Goal: Check status

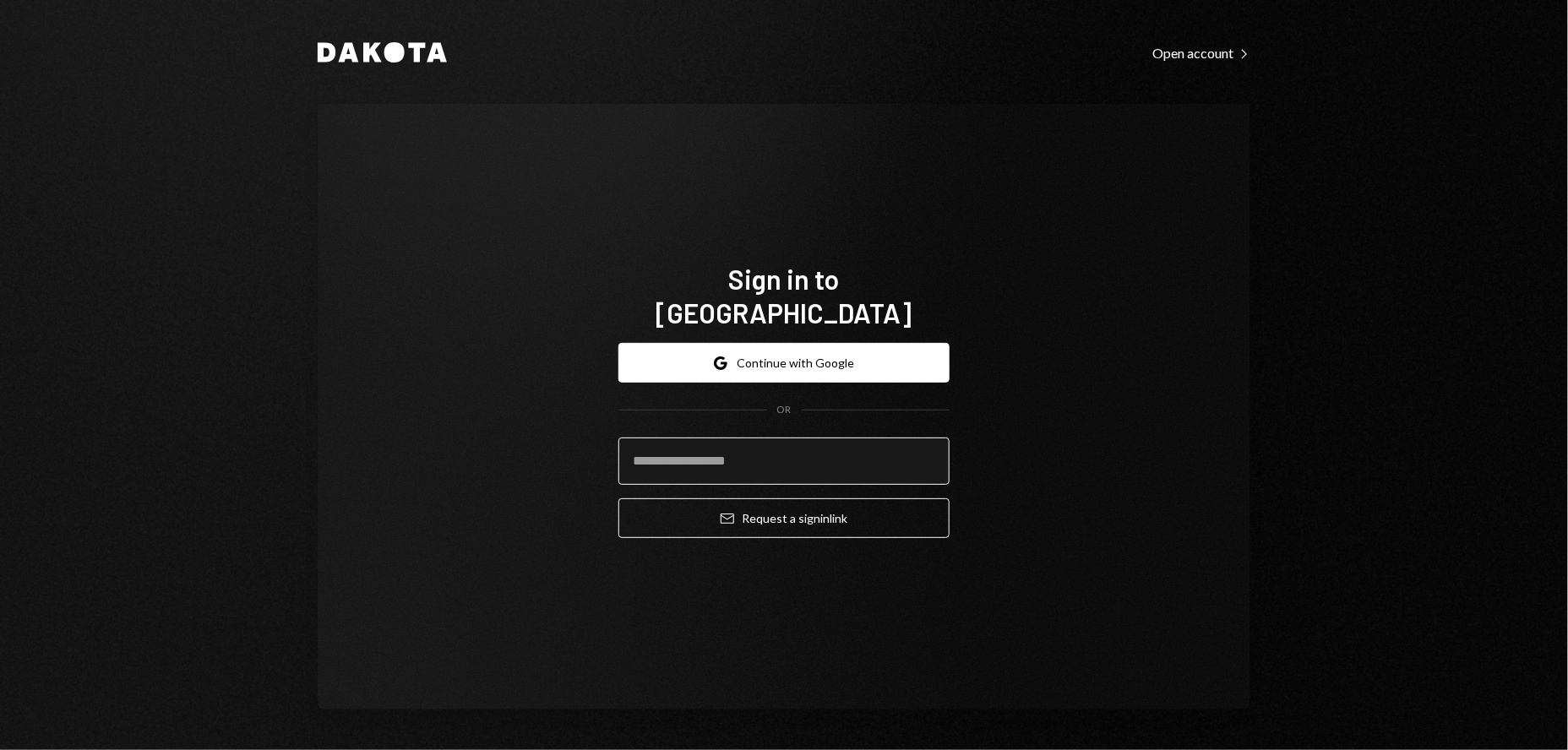
click at [747, 451] on input "email" at bounding box center [784, 461] width 331 height 47
type input "**********"
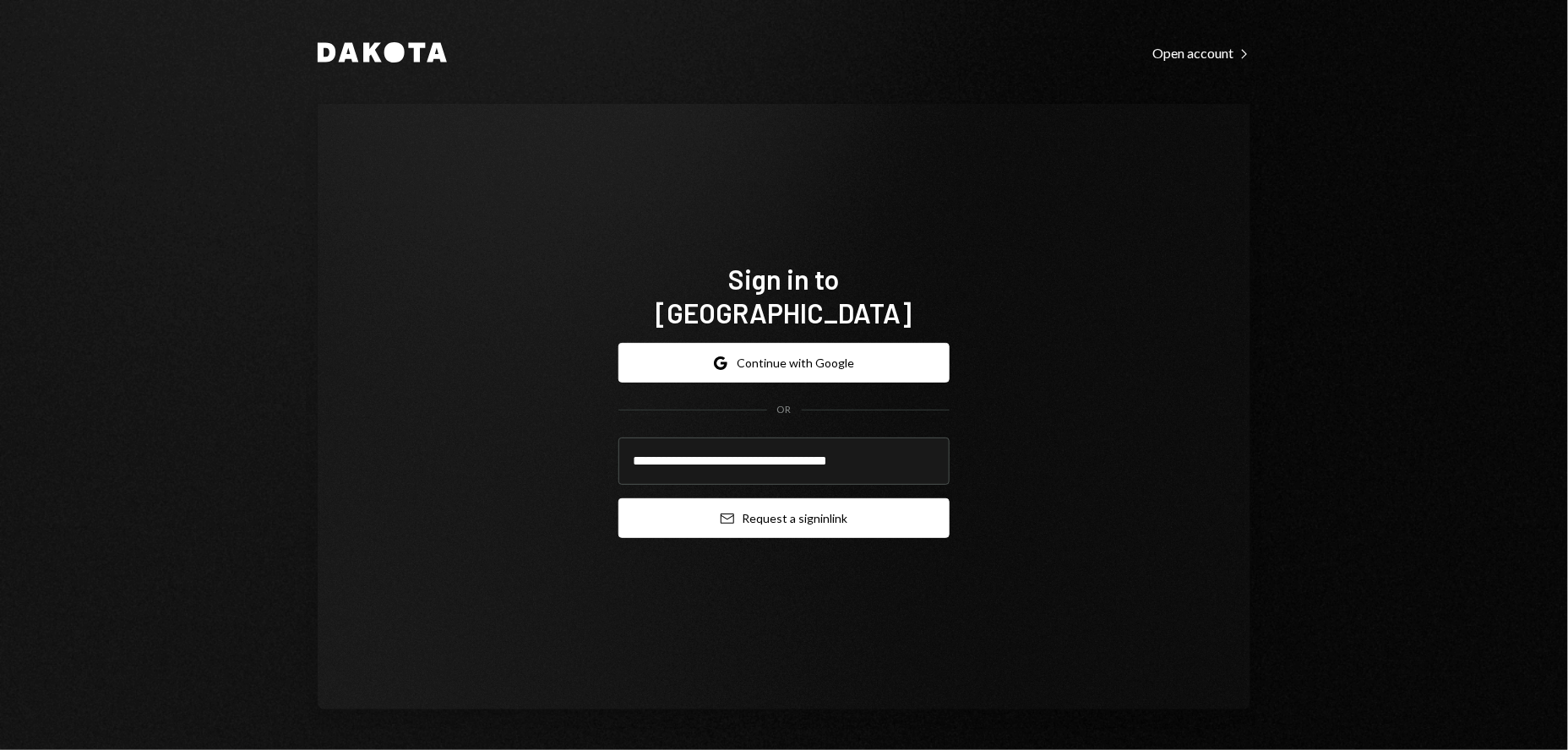
click at [766, 508] on button "Email Request a sign in link" at bounding box center [784, 518] width 331 height 39
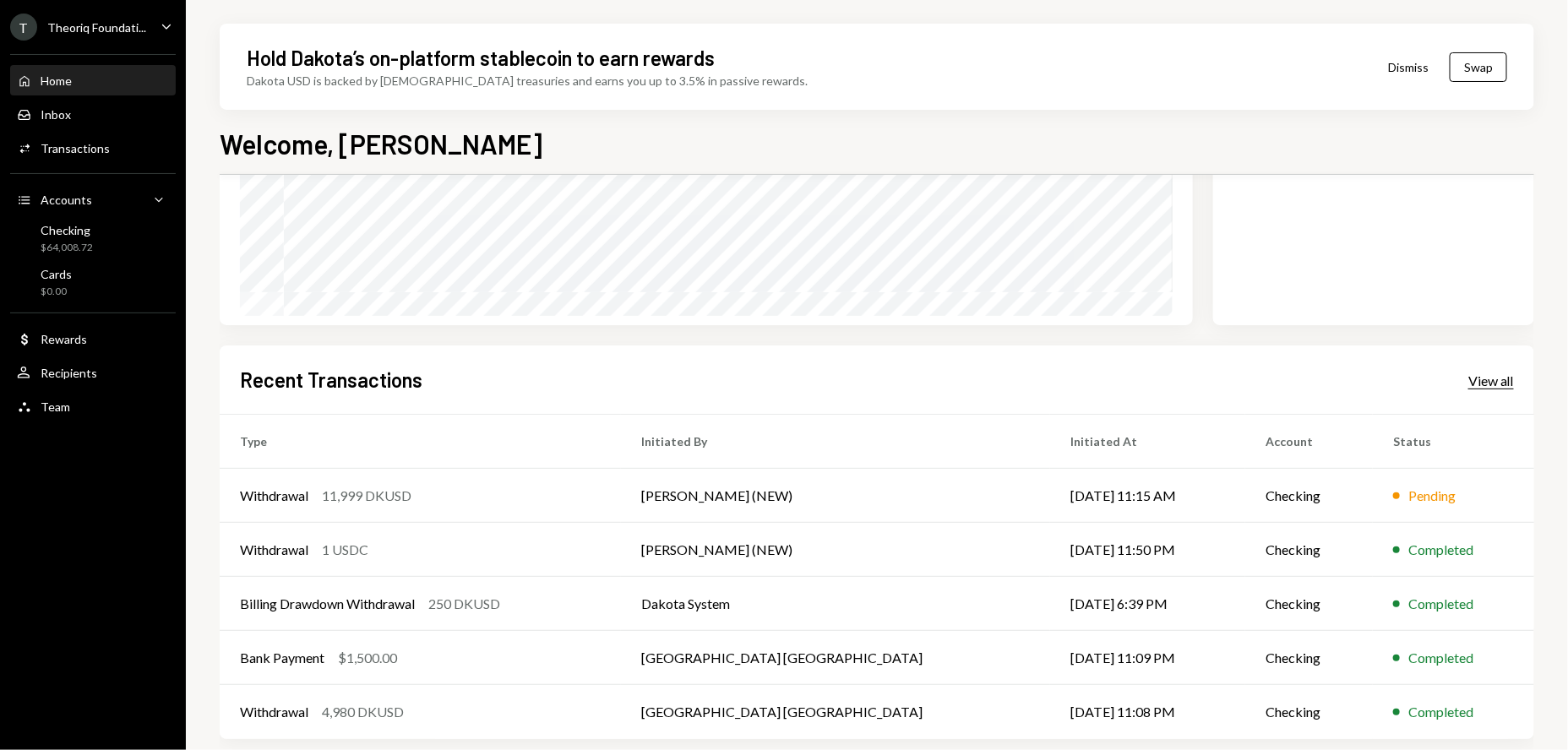
scroll to position [264, 0]
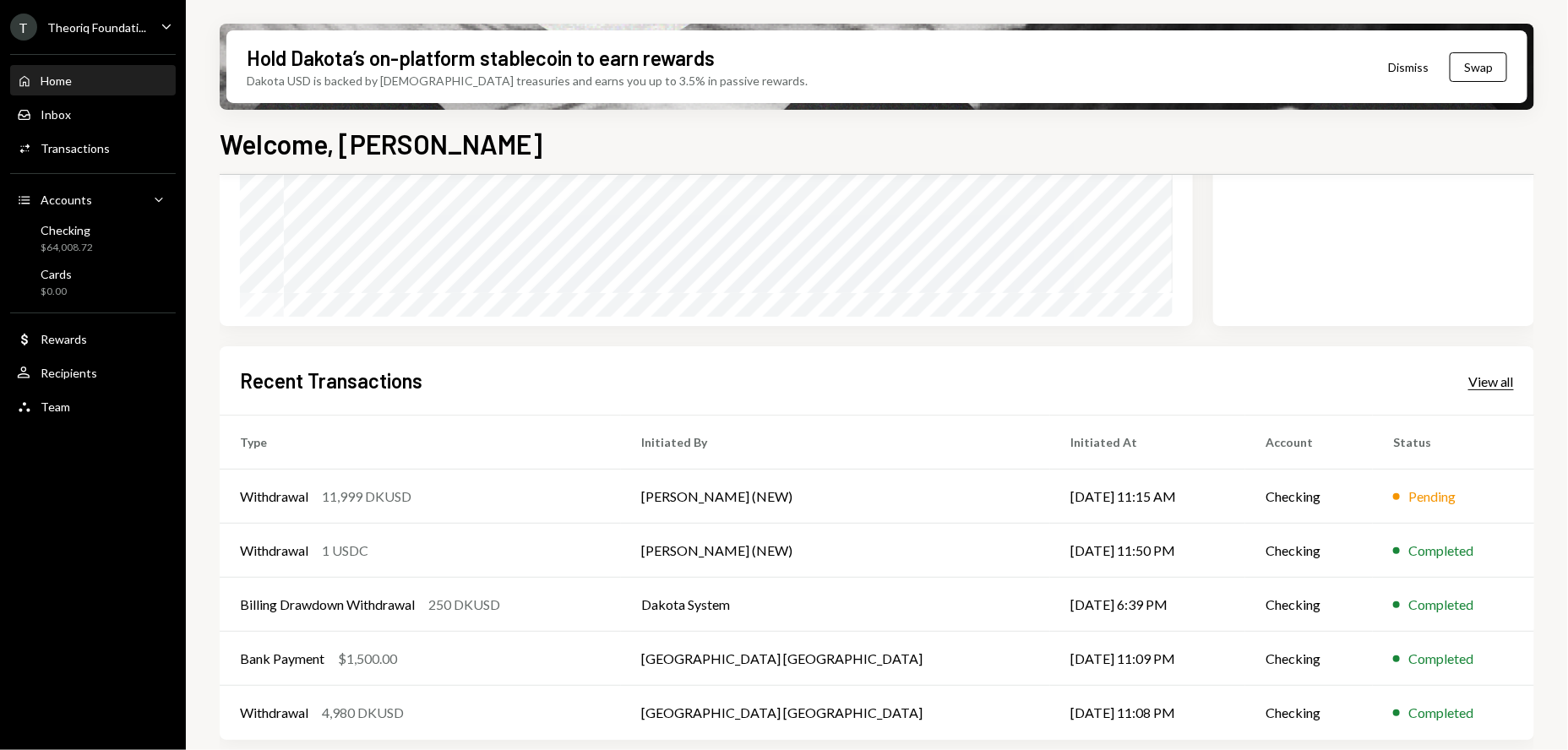
click at [1496, 379] on div "View all" at bounding box center [1491, 381] width 45 height 17
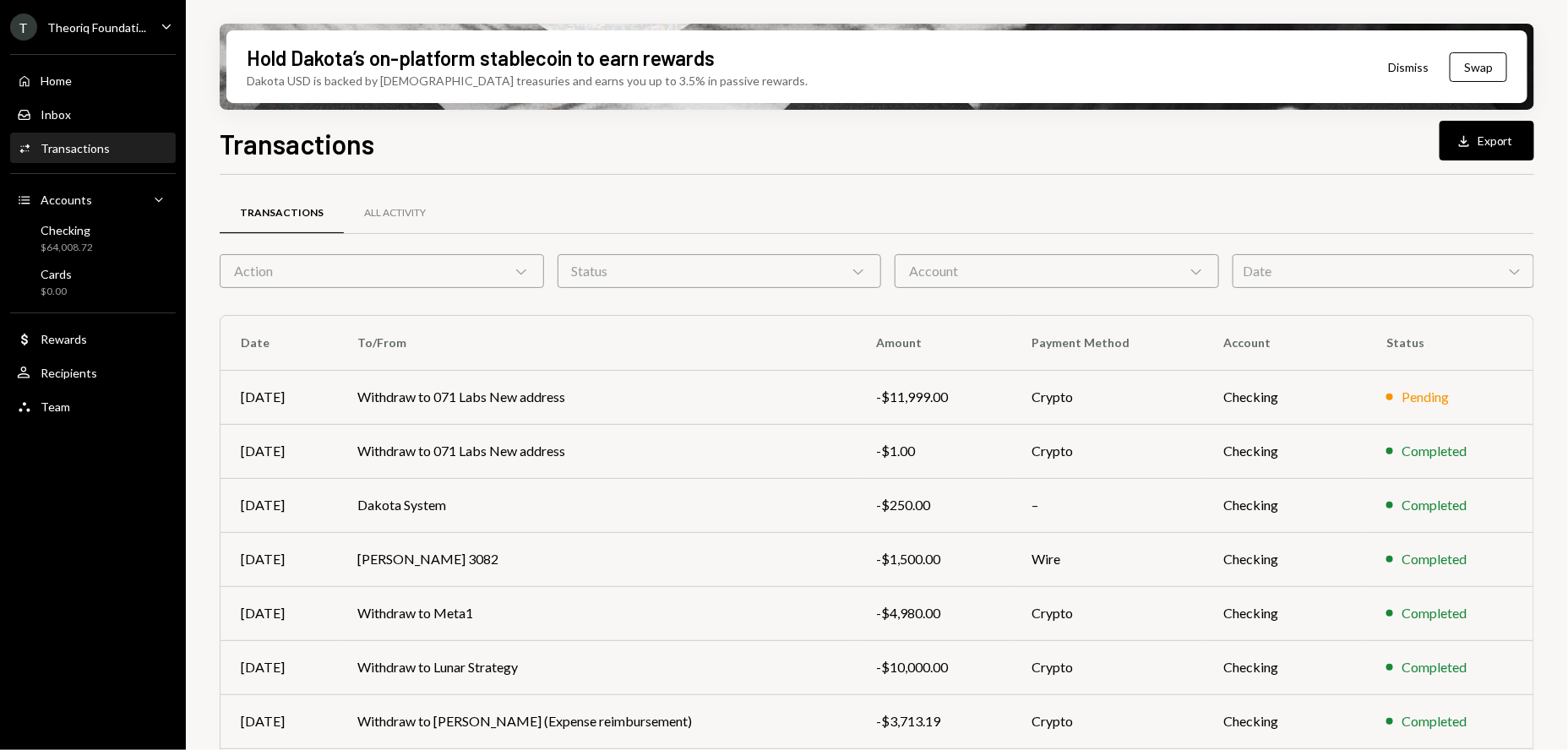
click at [1357, 267] on div "Date Chevron Down" at bounding box center [1384, 271] width 302 height 34
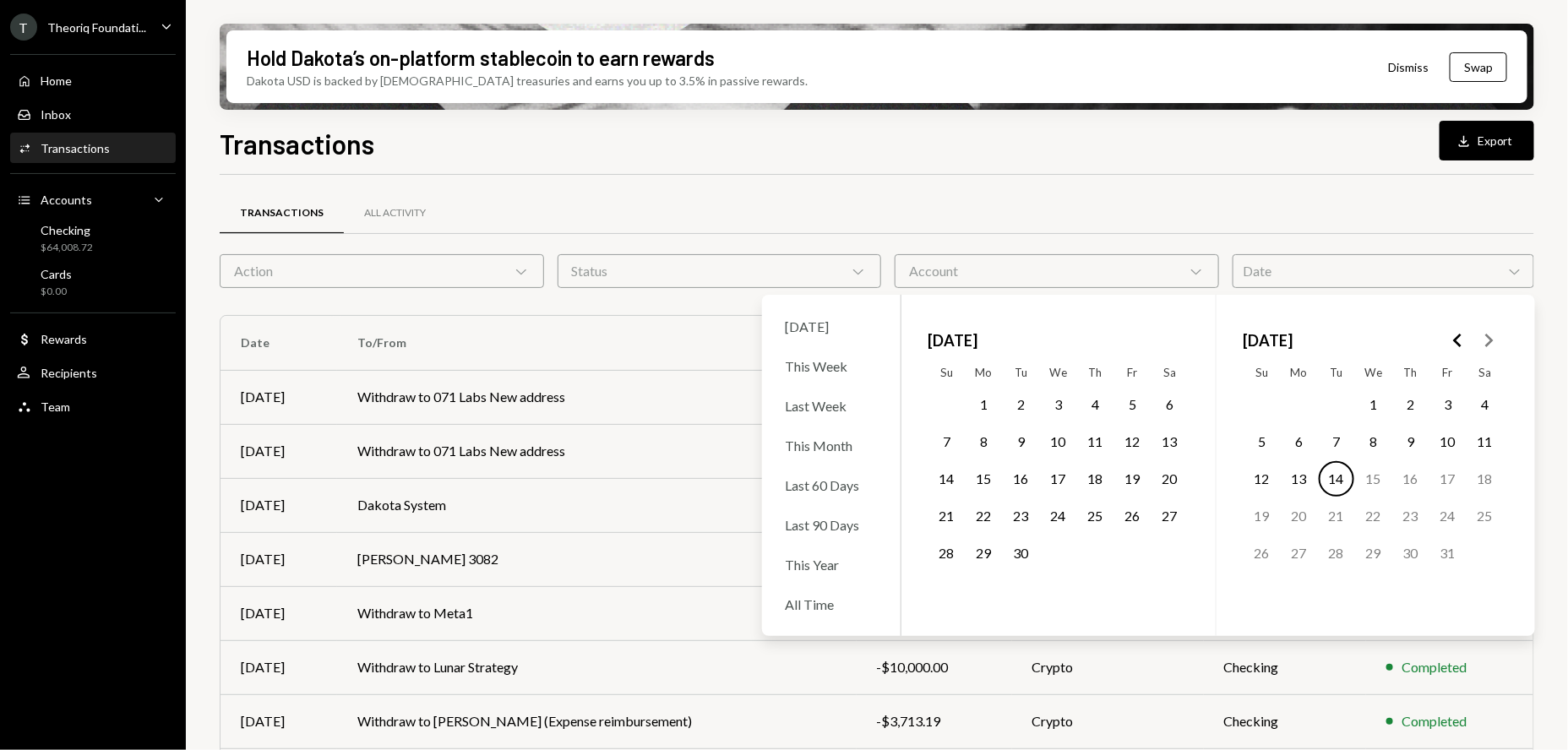
click at [1456, 342] on polygon "Go to the Previous Month" at bounding box center [1457, 341] width 9 height 14
click at [1455, 342] on icon "Go to the Previous Month" at bounding box center [1458, 340] width 21 height 21
click at [1492, 337] on icon "Go to the Next Month" at bounding box center [1488, 340] width 21 height 21
click at [1020, 405] on button "1" at bounding box center [1021, 405] width 35 height 35
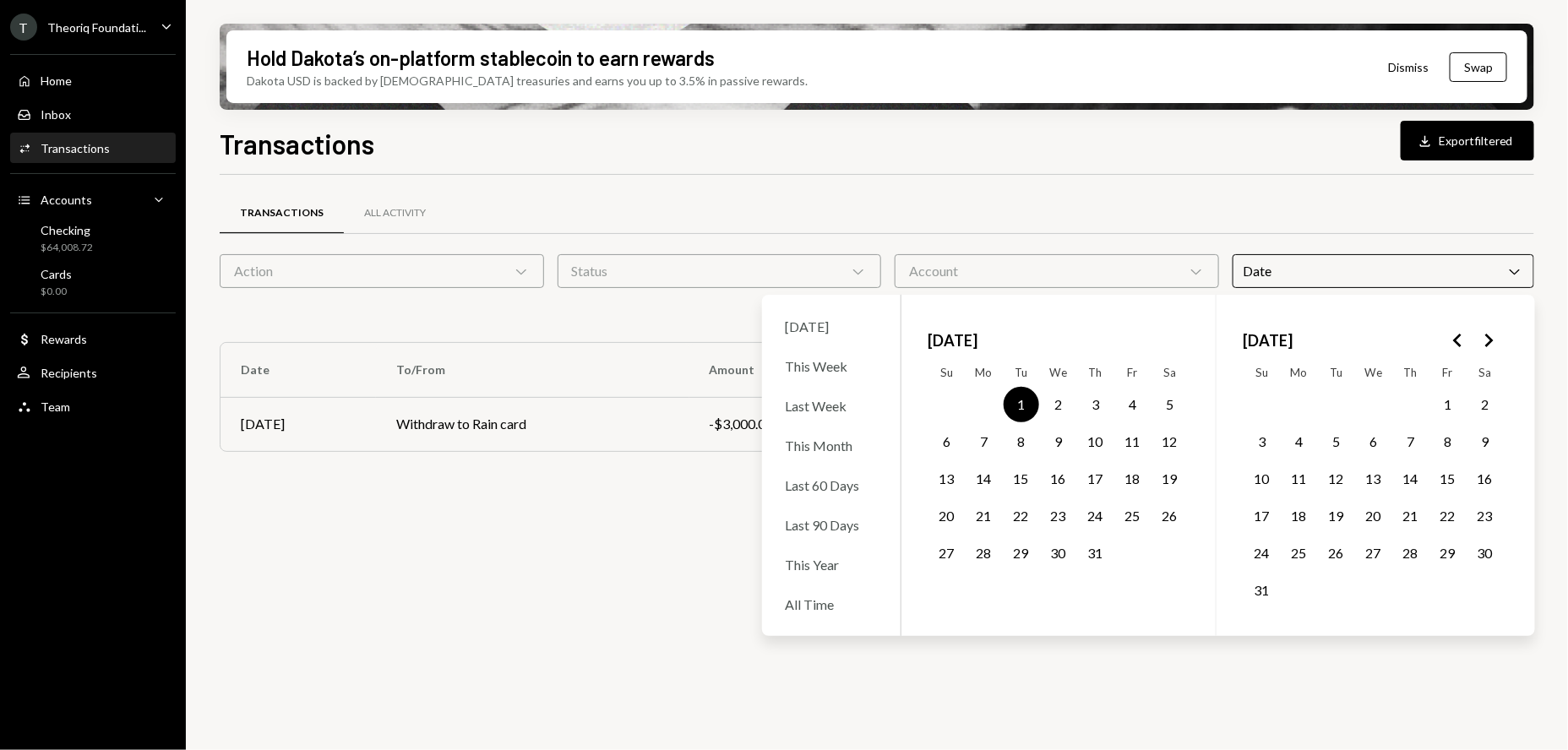
click at [1091, 551] on button "31" at bounding box center [1096, 553] width 35 height 35
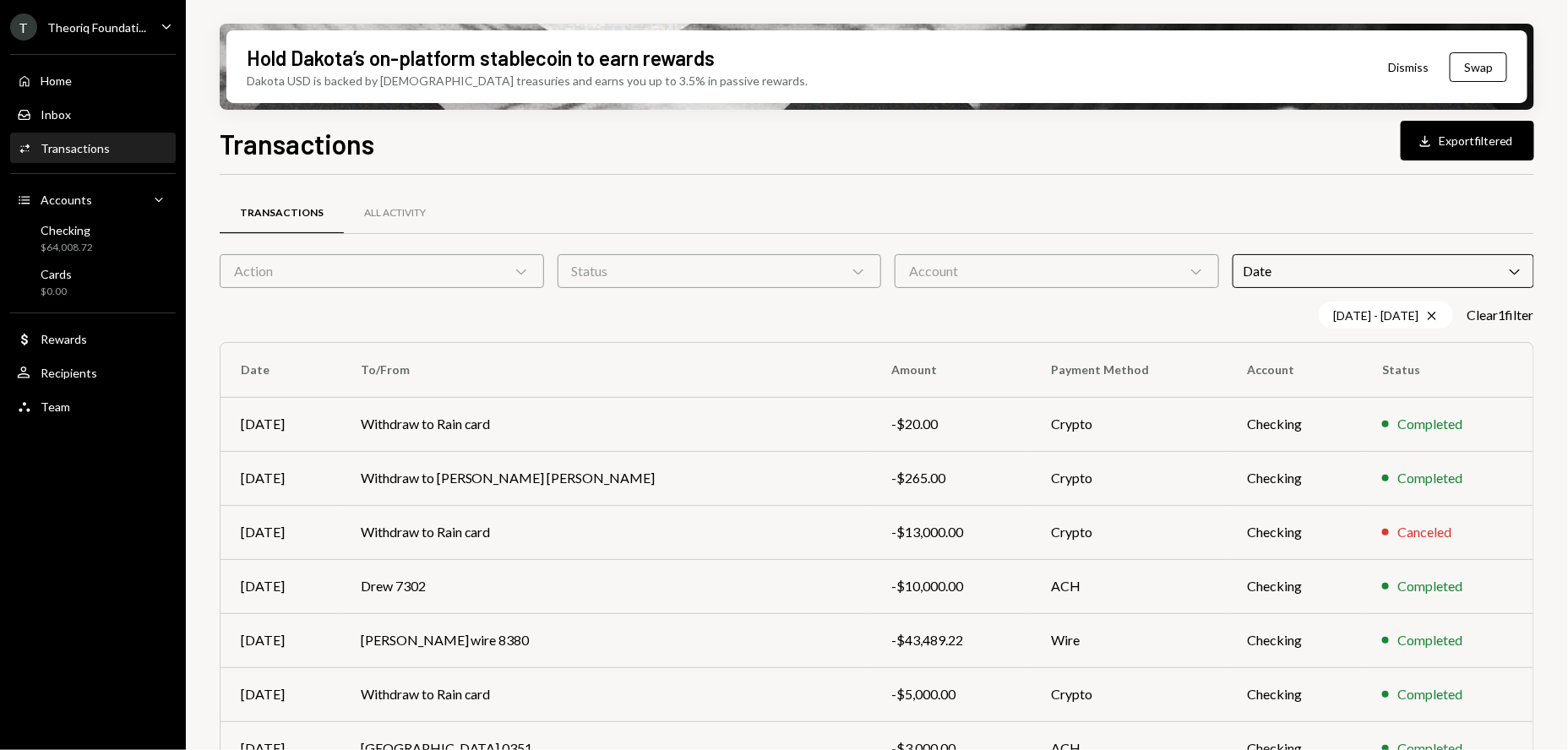
click at [1295, 213] on div "Transactions All Activity" at bounding box center [877, 214] width 1315 height 43
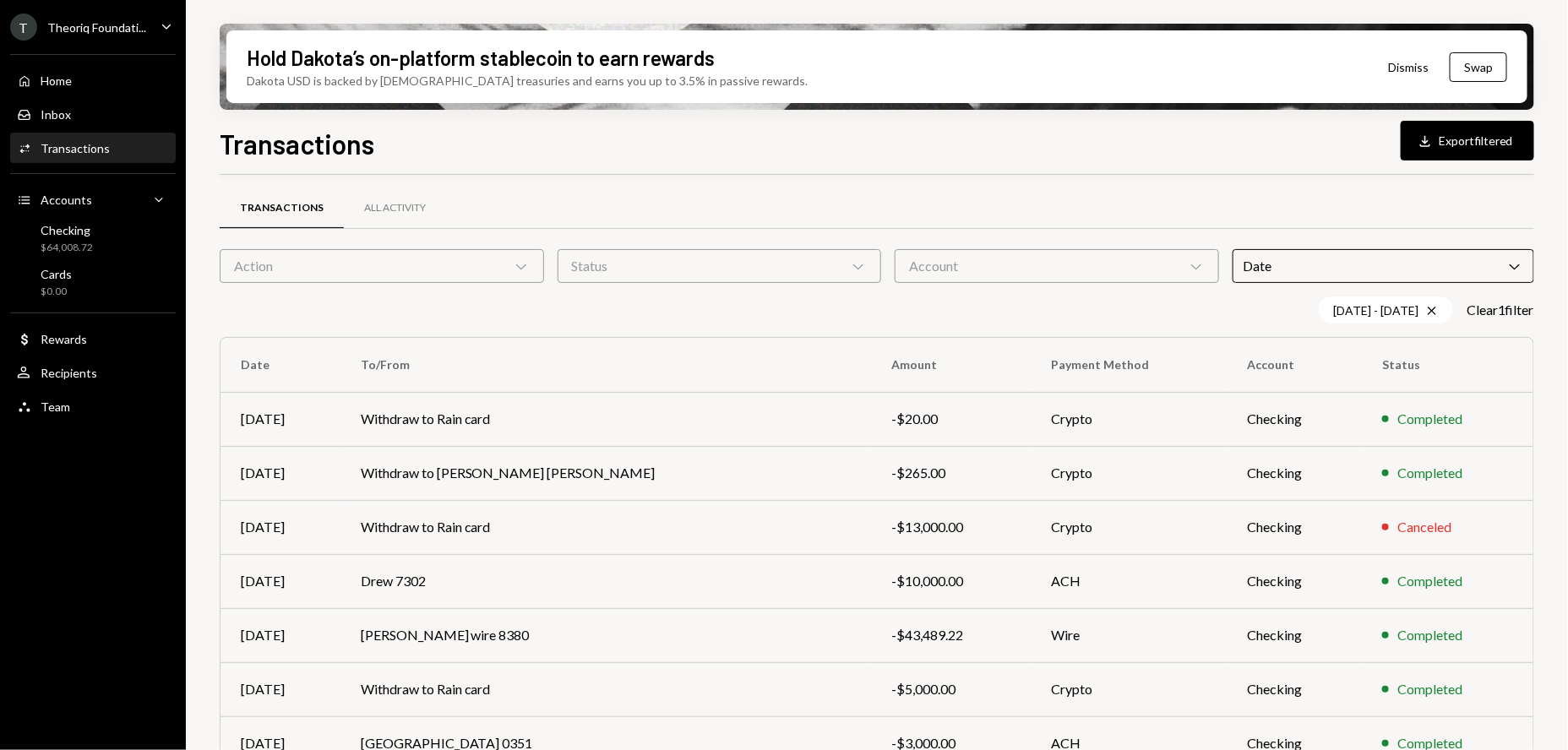
scroll to position [9, 0]
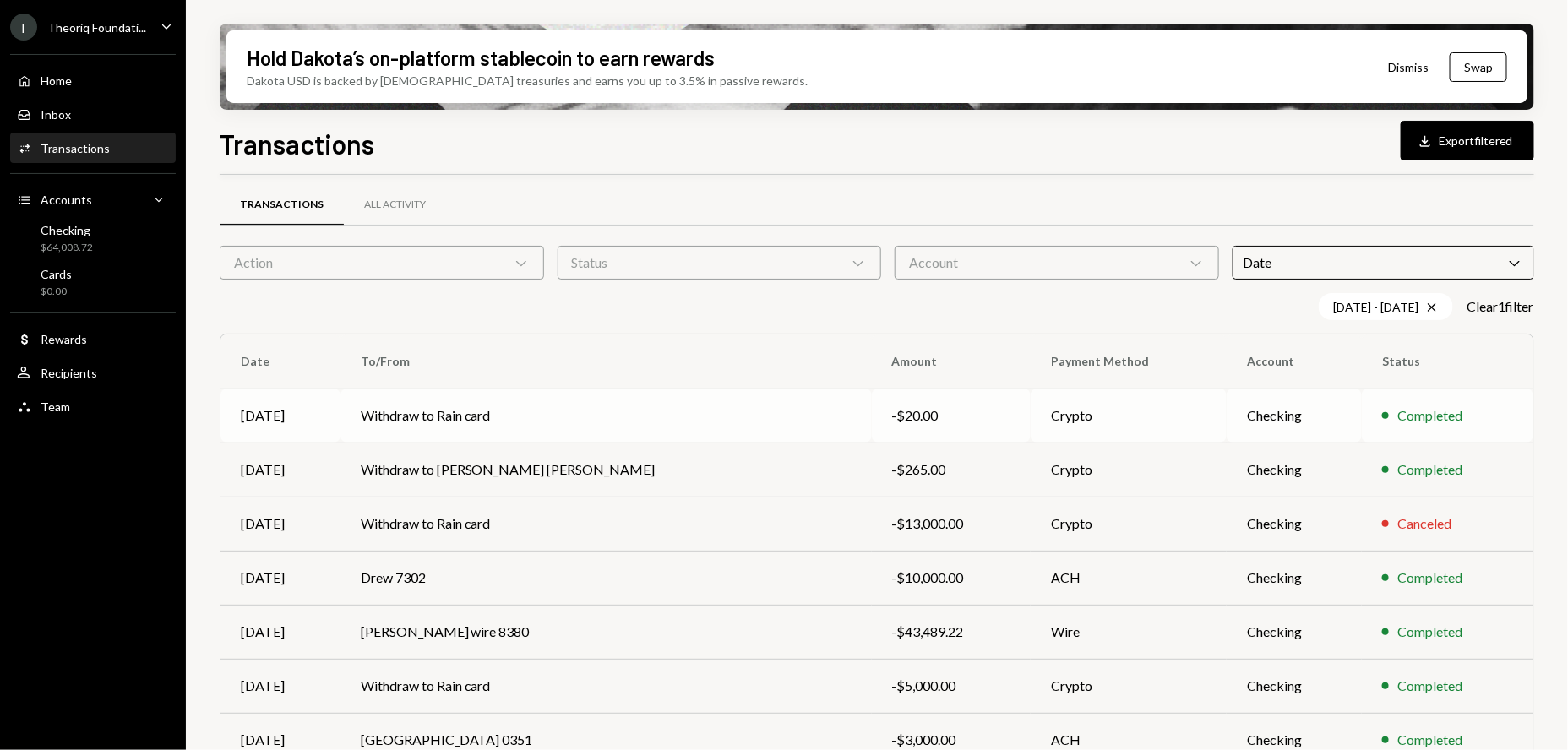
click at [962, 419] on div "-$20.00" at bounding box center [951, 415] width 118 height 21
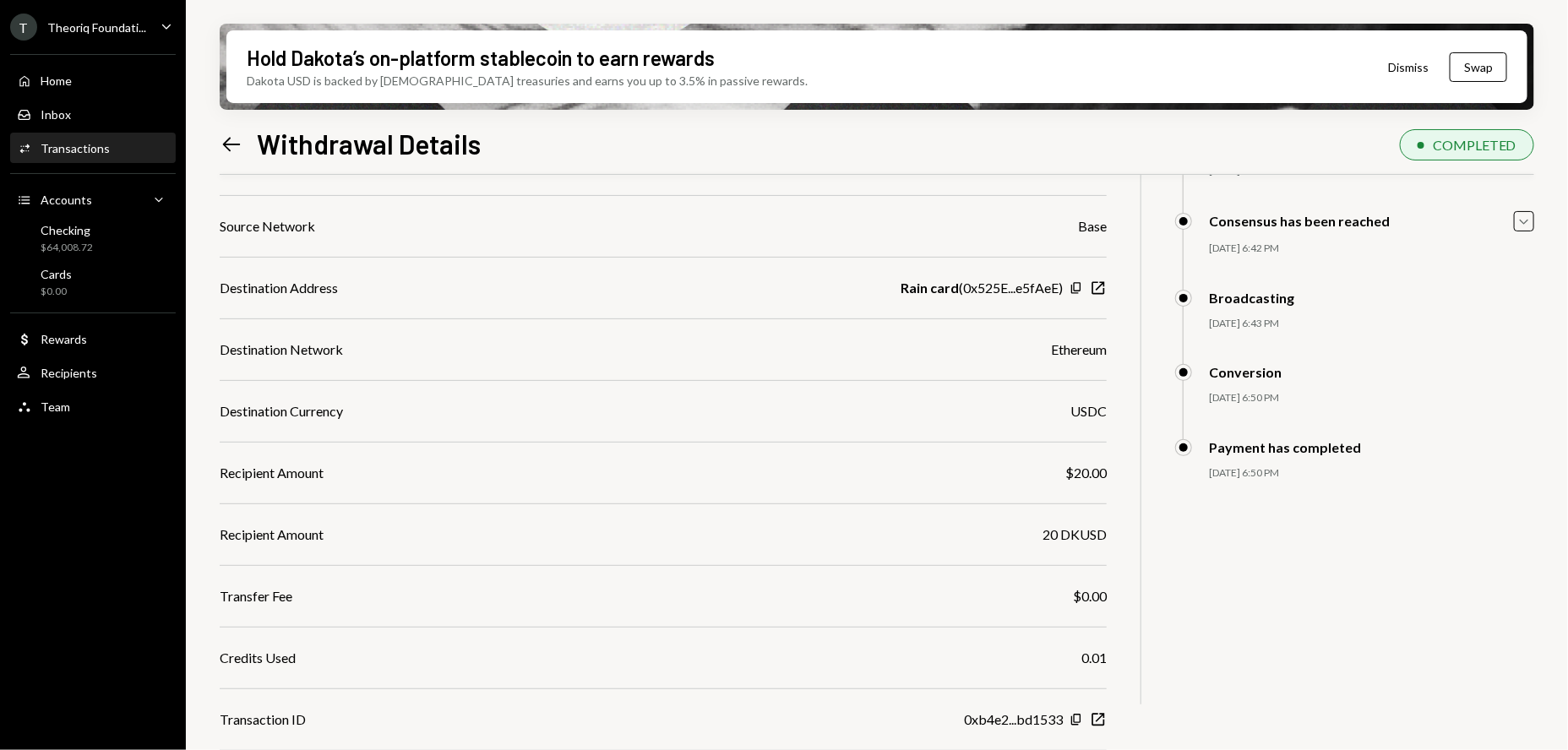
scroll to position [222, 0]
